Goal: Book appointment/travel/reservation

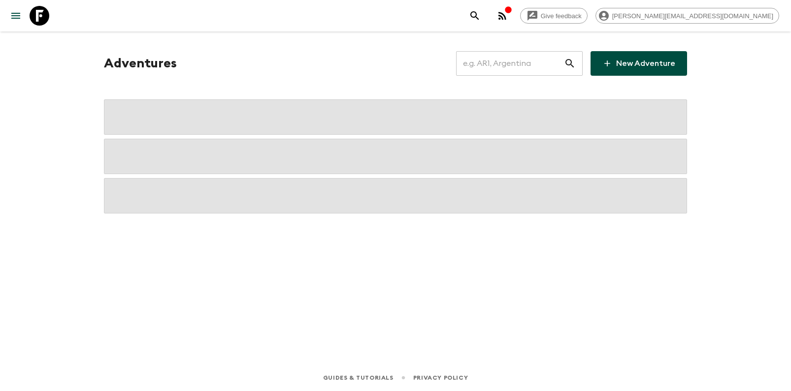
click at [543, 61] on input "text" at bounding box center [510, 64] width 108 height 28
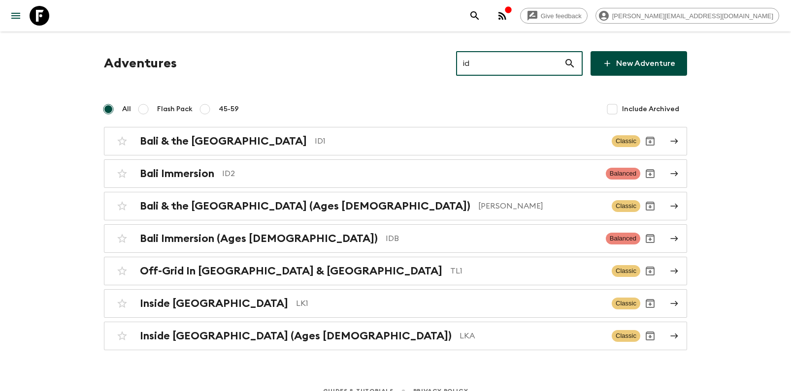
type input "id1"
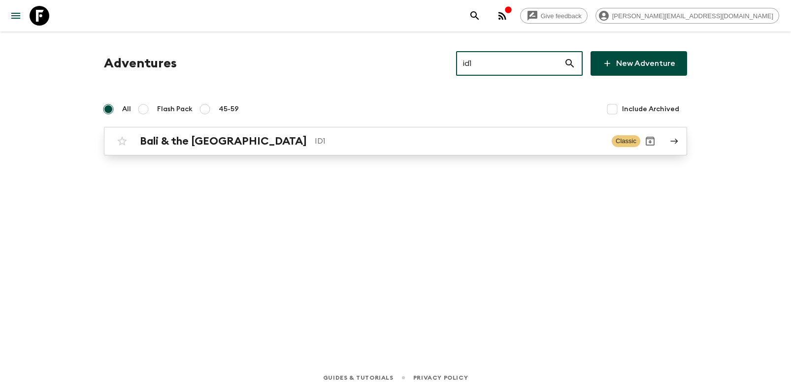
click at [189, 137] on h2 "Bali & the [GEOGRAPHIC_DATA]" at bounding box center [223, 141] width 167 height 13
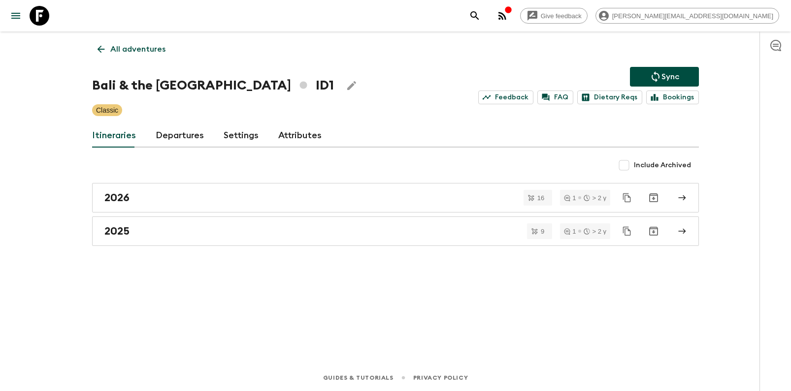
click at [177, 130] on link "Departures" at bounding box center [180, 136] width 48 height 24
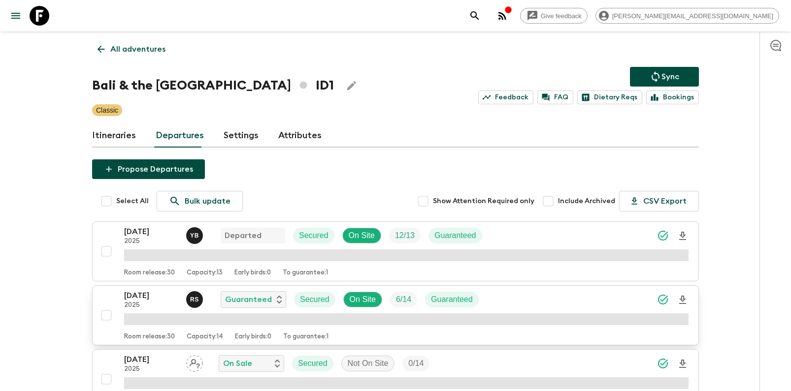
scroll to position [12, 0]
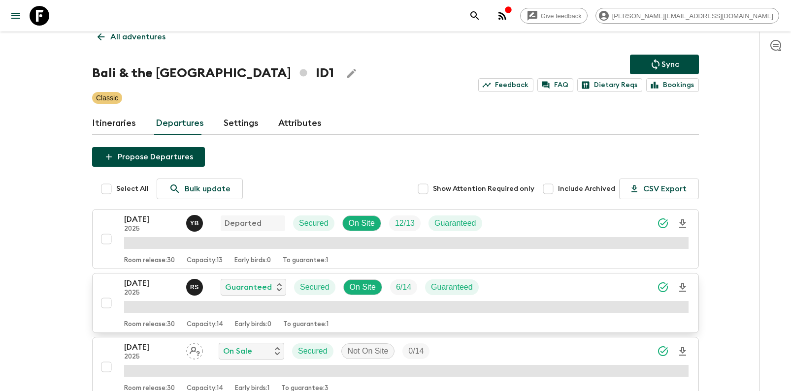
click at [153, 285] on p "[DATE]" at bounding box center [151, 284] width 54 height 12
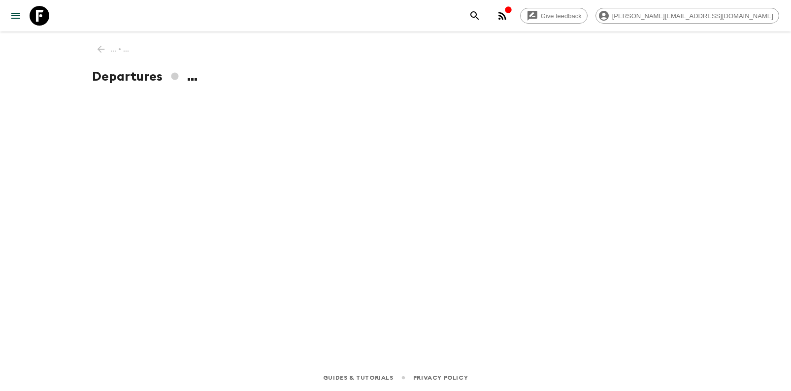
click at [57, 215] on div "Give feedback [PERSON_NAME][EMAIL_ADDRESS][DOMAIN_NAME] ... • ... Departures ..…" at bounding box center [395, 195] width 791 height 391
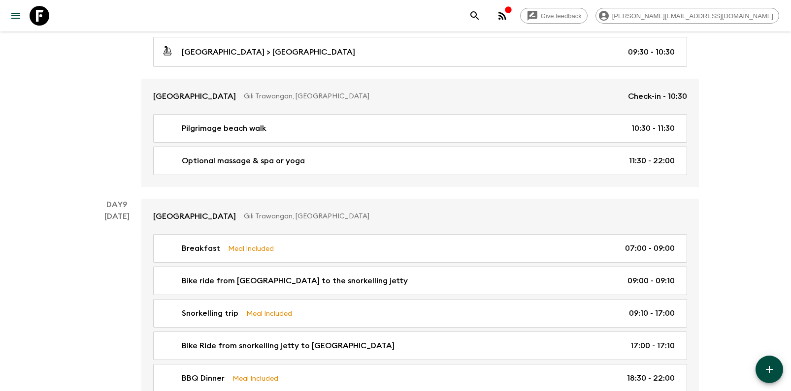
scroll to position [1994, 0]
